Goal: Understand process/instructions

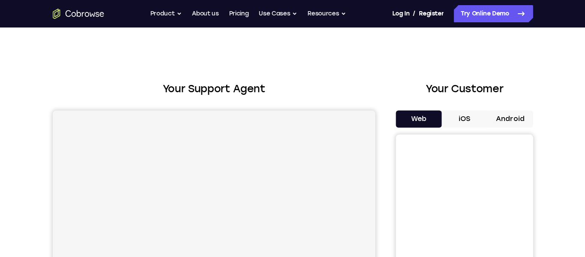
scroll to position [0, 0]
click at [510, 112] on button "Android" at bounding box center [509, 119] width 46 height 17
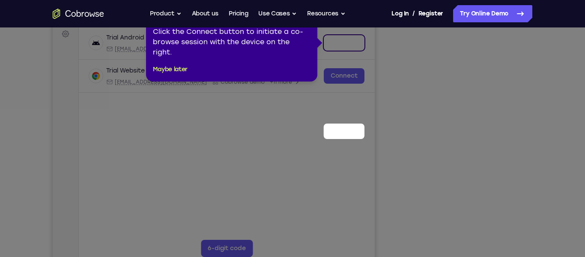
scroll to position [42, 0]
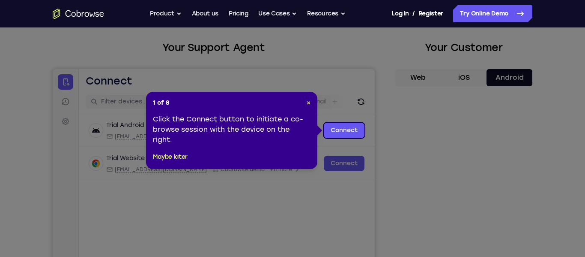
click at [316, 104] on div "1 of 8 × Click the Connect button to initiate a co-browse session with the devi…" at bounding box center [231, 130] width 171 height 77
click at [308, 103] on span "×" at bounding box center [309, 102] width 4 height 7
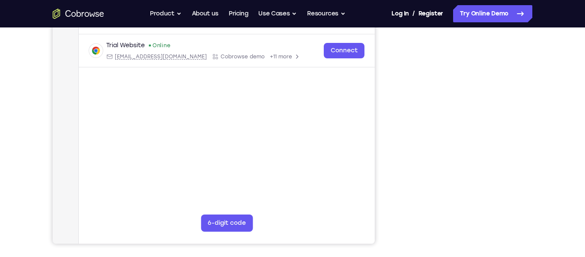
scroll to position [155, 0]
